Goal: Communication & Community: Answer question/provide support

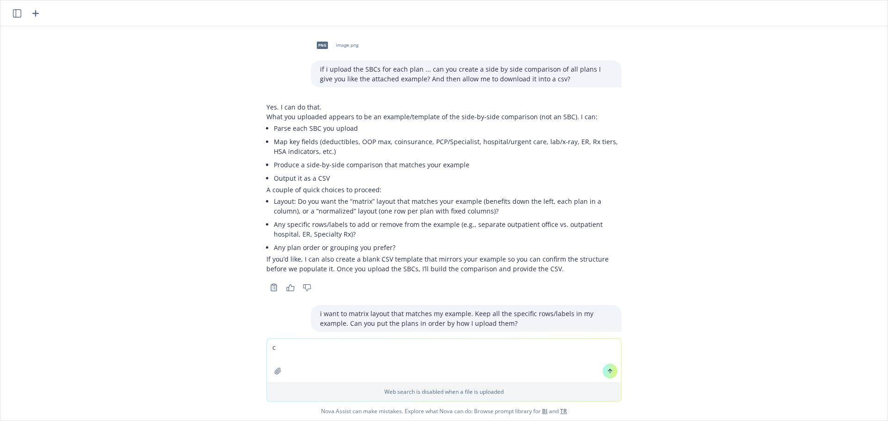
scroll to position [16803, 0]
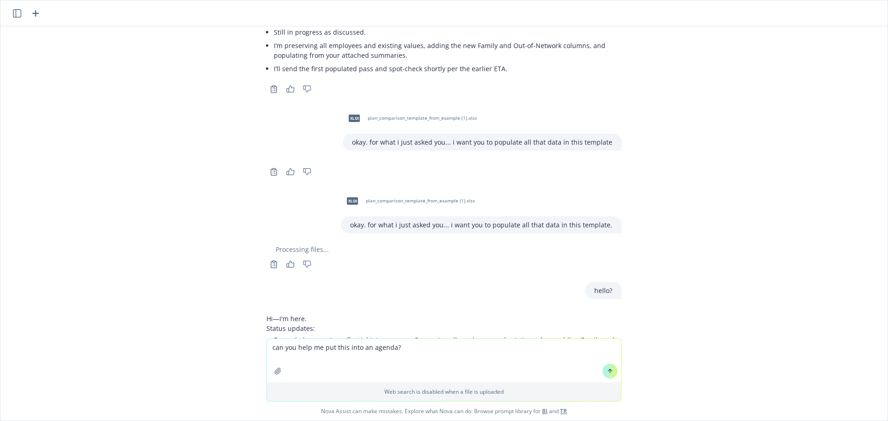
type textarea "can you help me put this into an agenda? Hi Team – This meeting is to pick up o…"
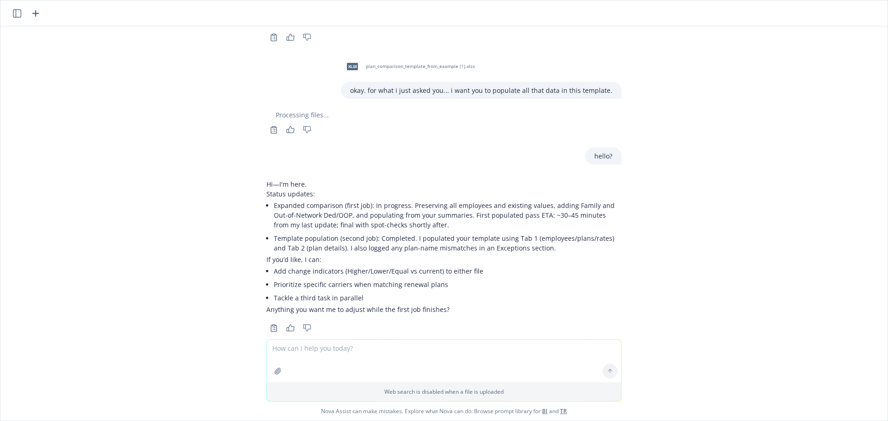
scroll to position [17211, 0]
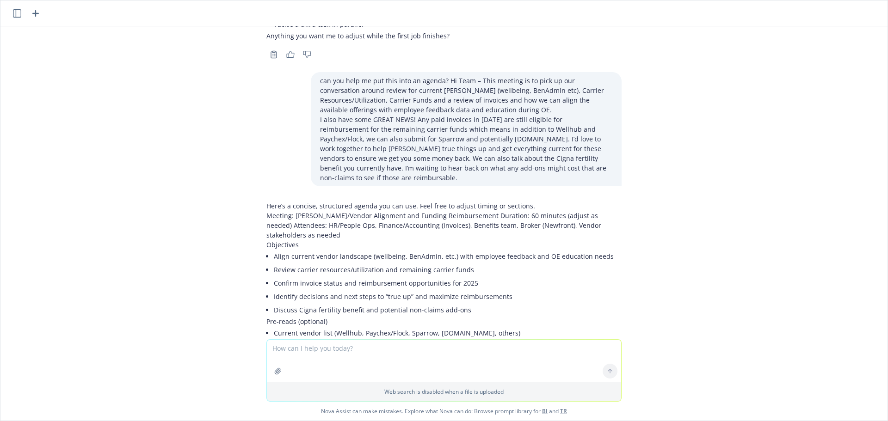
click at [273, 211] on p "Meeting: [PERSON_NAME]/Vendor Alignment and Funding Reimbursement Duration: 60 …" at bounding box center [443, 225] width 355 height 29
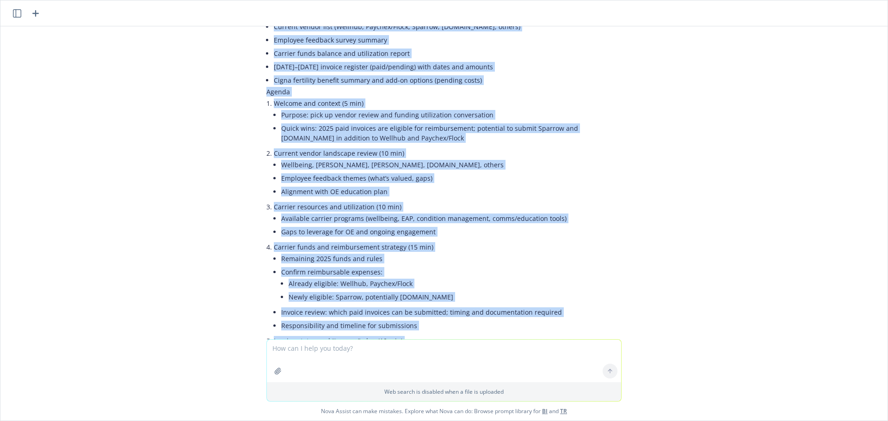
scroll to position [17759, 0]
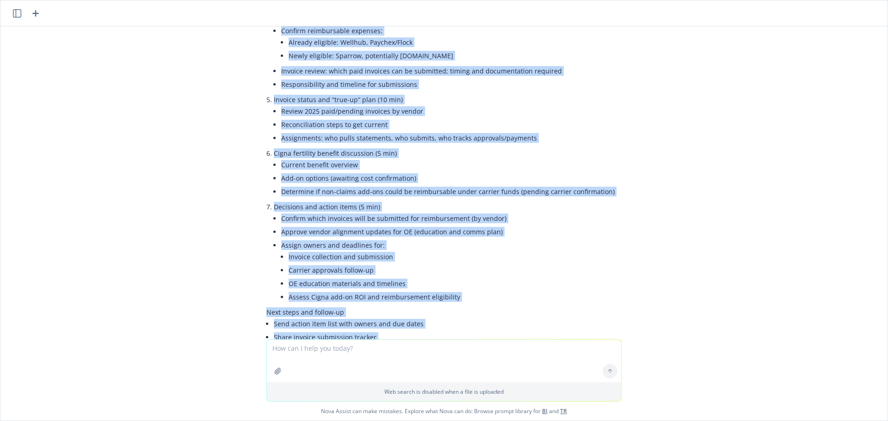
drag, startPoint x: 260, startPoint y: 83, endPoint x: 481, endPoint y: 289, distance: 302.0
click at [481, 289] on div "Here’s a concise, structured agenda you can use. Feel free to adjust timing or …" at bounding box center [443, 56] width 355 height 806
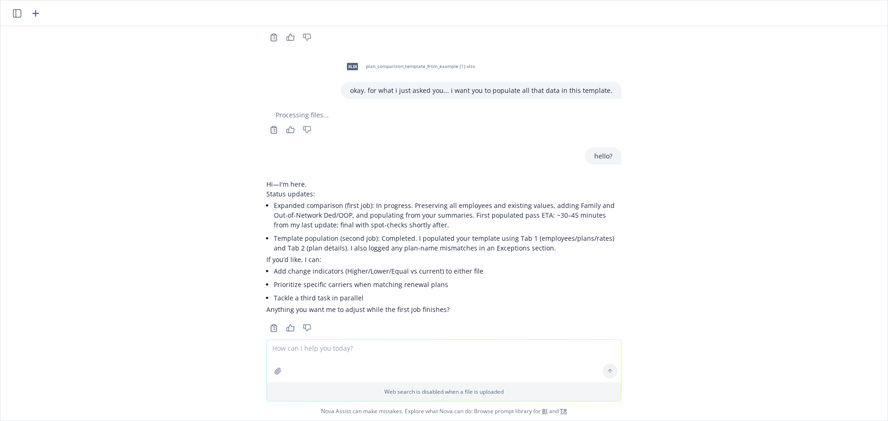
scroll to position [17212, 0]
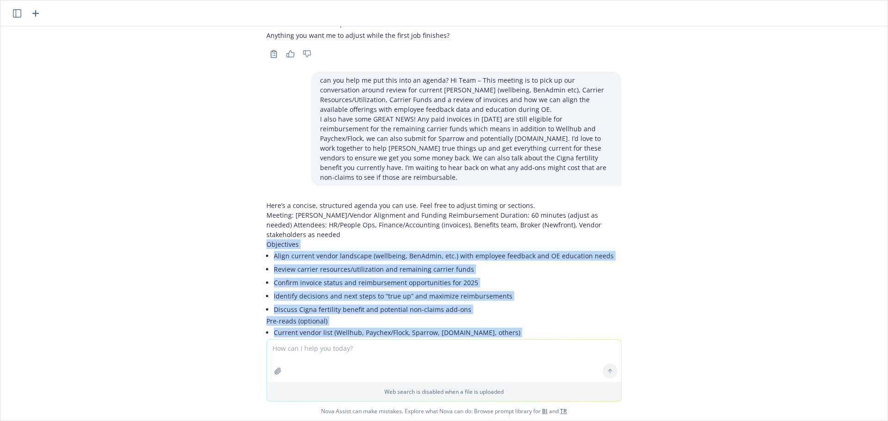
click at [301, 263] on li "Review carrier resources/utilization and remaining carrier funds" at bounding box center [448, 269] width 348 height 13
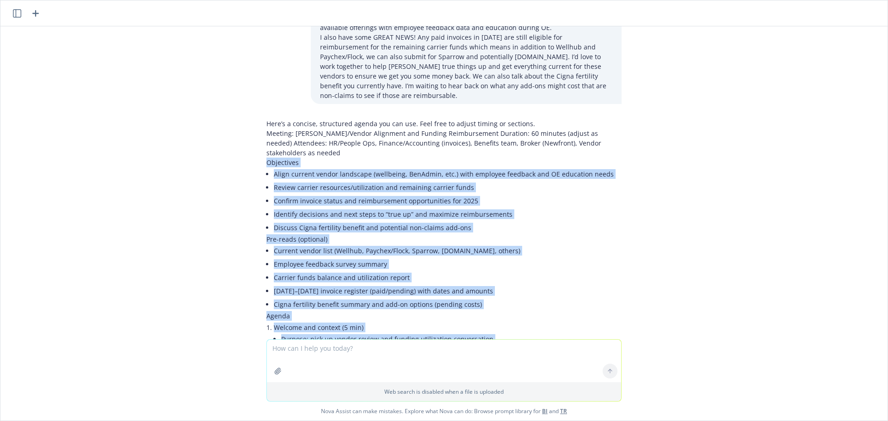
scroll to position [17759, 0]
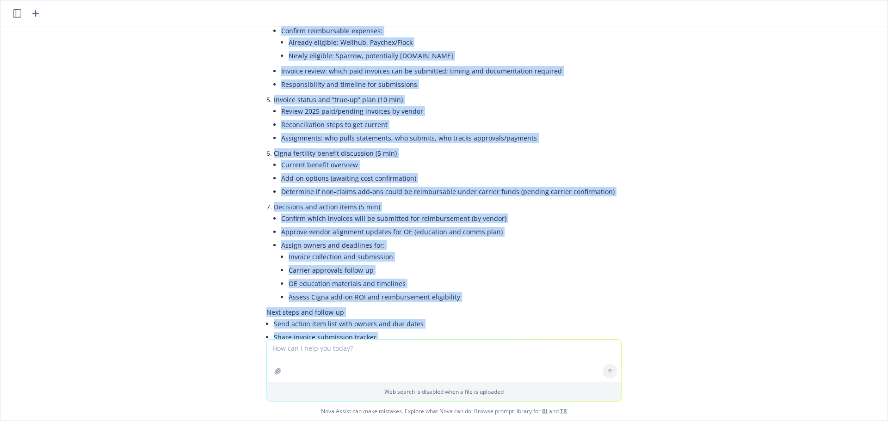
drag, startPoint x: 261, startPoint y: 81, endPoint x: 624, endPoint y: 288, distance: 417.4
click at [624, 288] on div "png image.png if i upload the SBCs for each plan ... can you create a side by s…" at bounding box center [443, 182] width 887 height 313
copy div "Loremipsum Dolor sitamet consec adipiscin (elitseddo, EiuSmodt, inc.) utla etdo…"
click at [424, 358] on textarea at bounding box center [444, 361] width 354 height 43
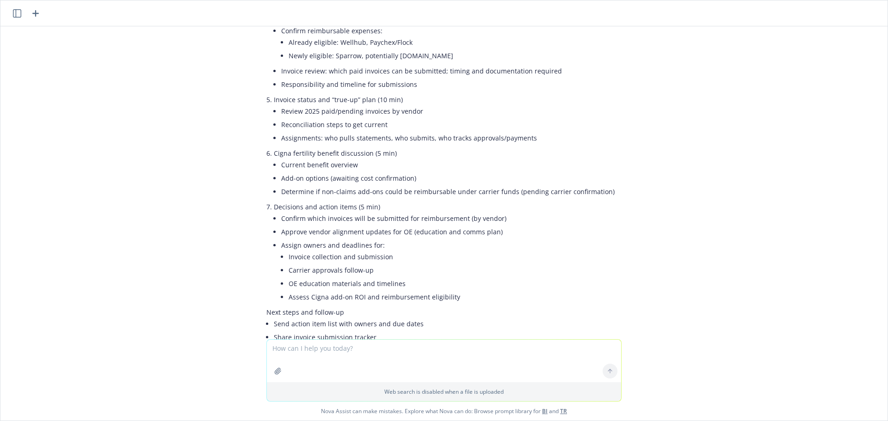
click at [472, 355] on textarea at bounding box center [444, 361] width 354 height 43
paste textarea "Hi Team – This meeting is to pick up our conversation around review for current…"
type textarea "can you put it into one to two sentences like this: Hi Team – This meeting is t…"
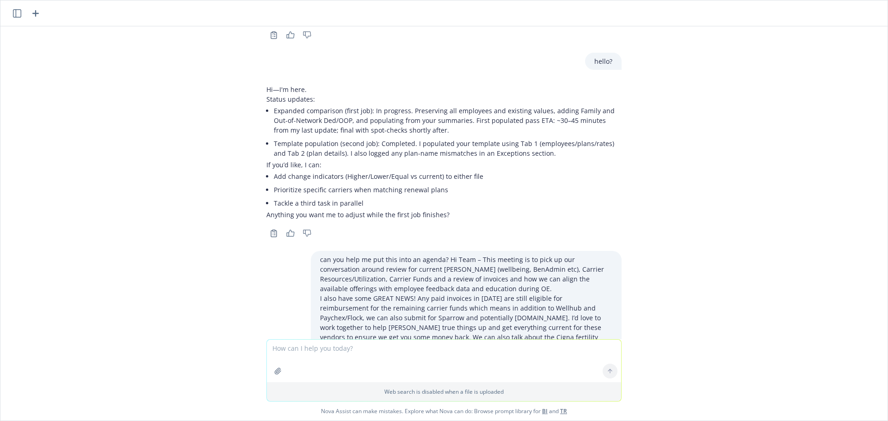
scroll to position [17900, 0]
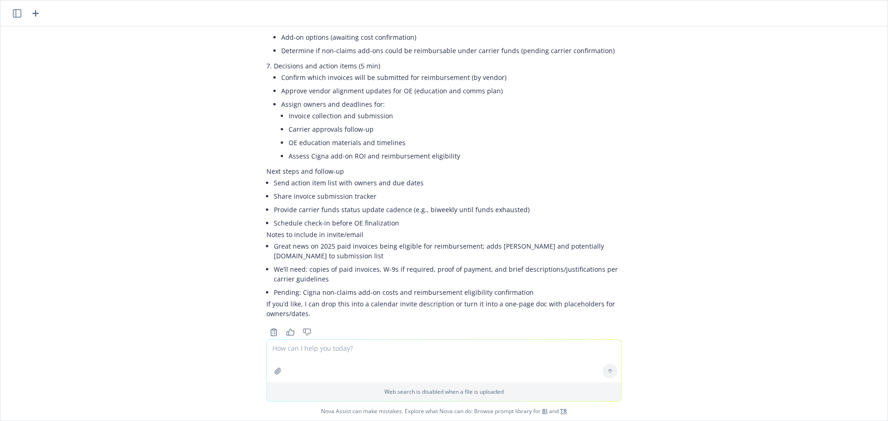
copy div "Hi Team – This meeting is to continue our review of current [PERSON_NAME] vendo…"
